Goal: Transaction & Acquisition: Obtain resource

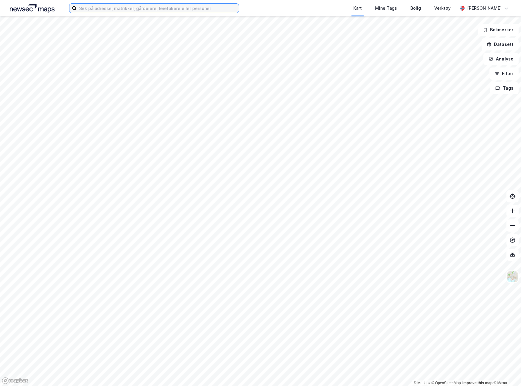
click at [131, 9] on input at bounding box center [158, 8] width 162 height 9
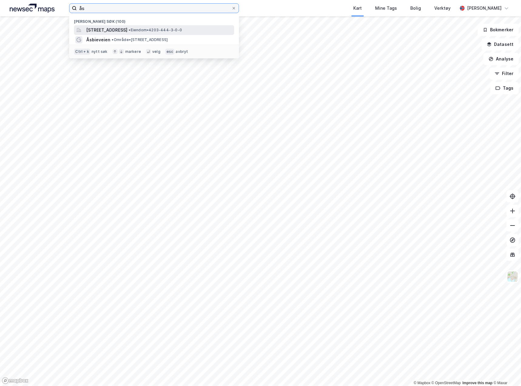
type input "ås"
click at [121, 26] on div "[STREET_ADDRESS] • Eiendom • 4203-444-3-0-0" at bounding box center [154, 30] width 160 height 10
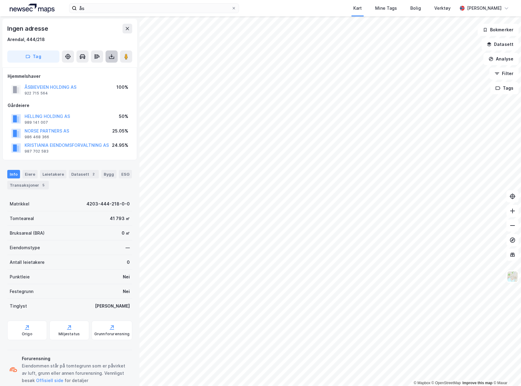
click at [110, 56] on icon at bounding box center [112, 56] width 6 height 6
click at [99, 67] on div "Last ned grunnbok" at bounding box center [81, 68] width 35 height 5
click at [109, 56] on icon at bounding box center [112, 56] width 6 height 6
click at [112, 58] on icon at bounding box center [112, 56] width 6 height 6
click at [84, 67] on div "Last ned grunnbok" at bounding box center [81, 68] width 35 height 5
